Goal: Navigation & Orientation: Find specific page/section

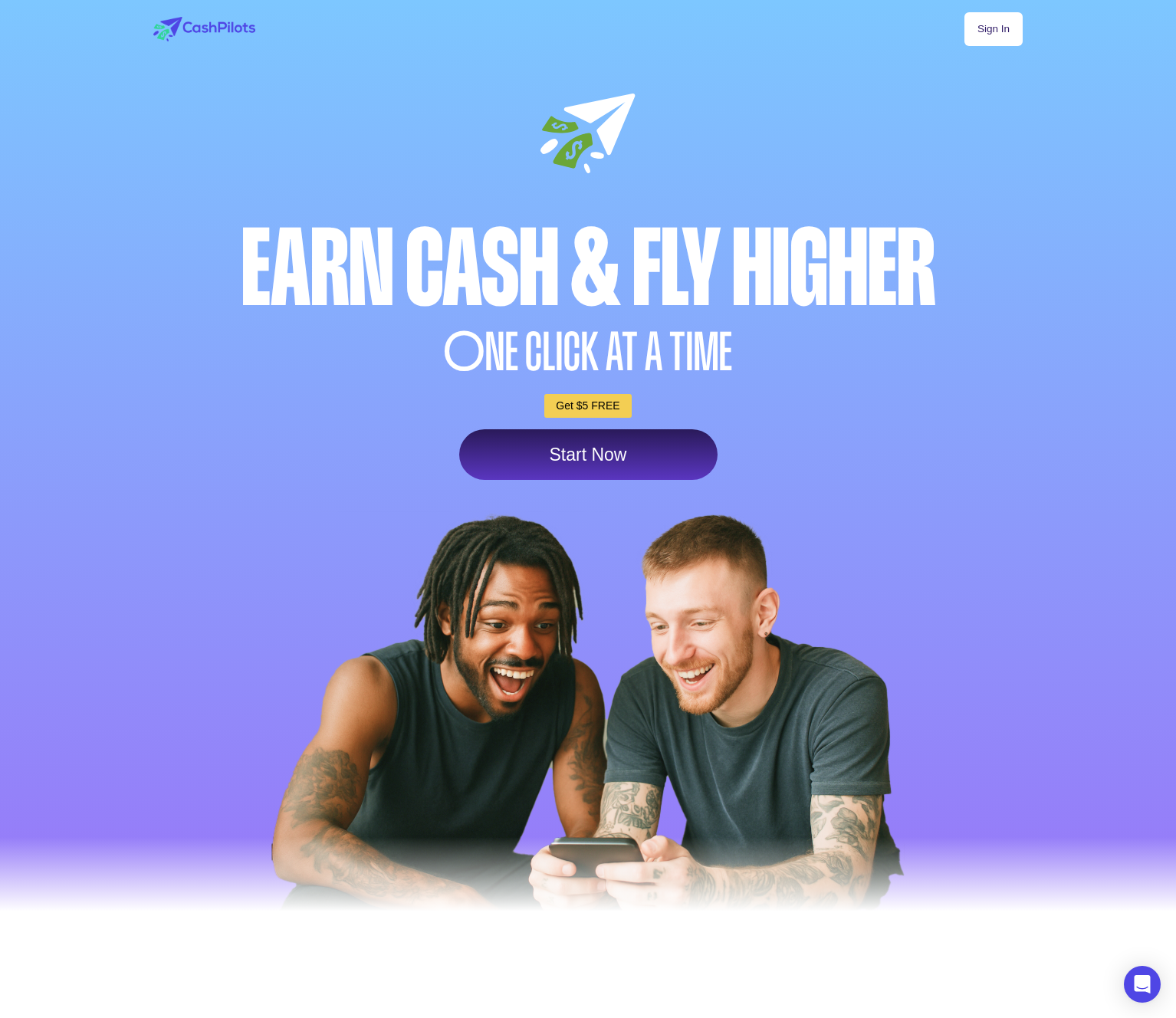
click at [987, 25] on link "Sign In" at bounding box center [993, 29] width 58 height 34
